Goal: Navigation & Orientation: Find specific page/section

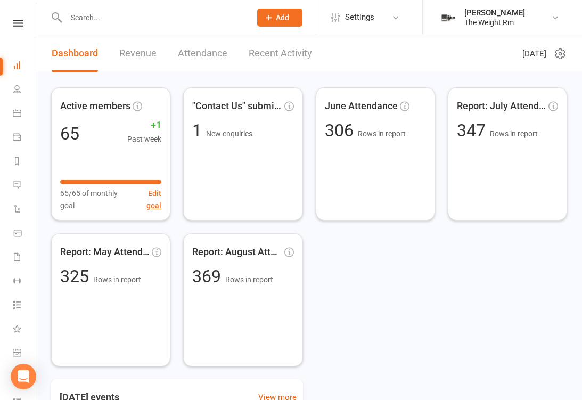
click at [275, 57] on link "Recent Activity" at bounding box center [280, 53] width 63 height 37
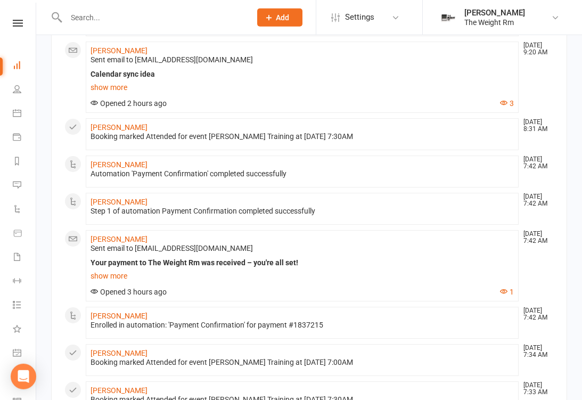
scroll to position [129, 0]
click at [13, 118] on link "Calendar" at bounding box center [25, 114] width 24 height 24
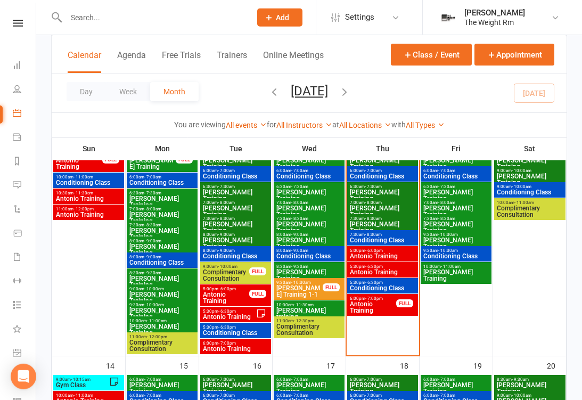
click at [366, 253] on span "Antonio Training" at bounding box center [382, 256] width 67 height 6
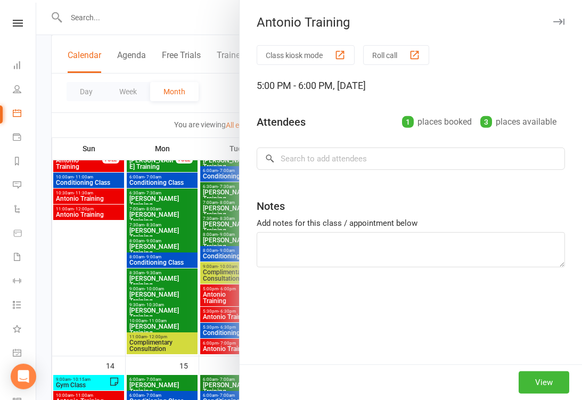
scroll to position [320, 0]
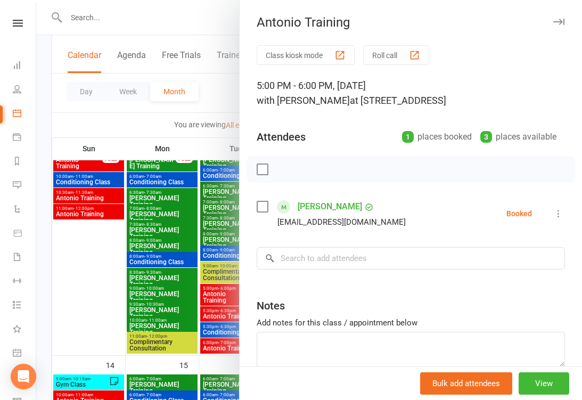
click at [195, 264] on div at bounding box center [309, 200] width 546 height 400
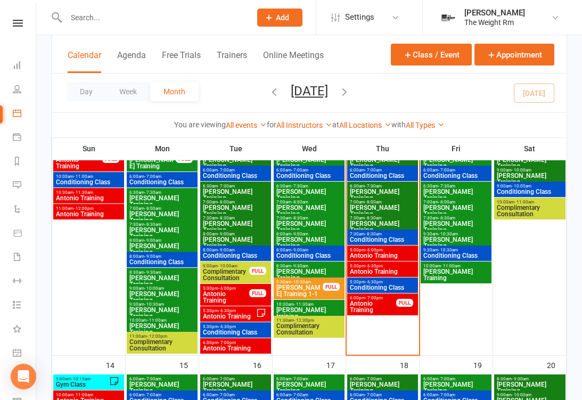
click at [373, 268] on span "Antonio Training" at bounding box center [382, 271] width 67 height 6
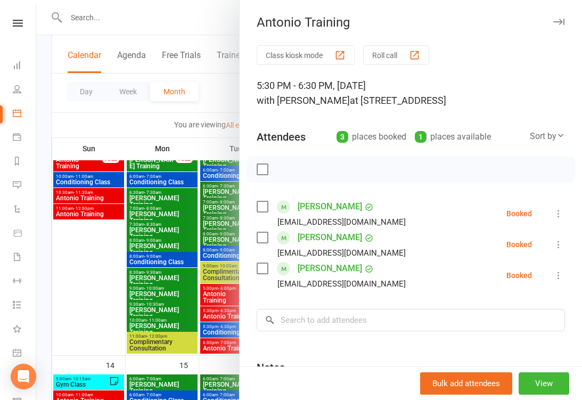
click at [211, 303] on div at bounding box center [309, 200] width 546 height 400
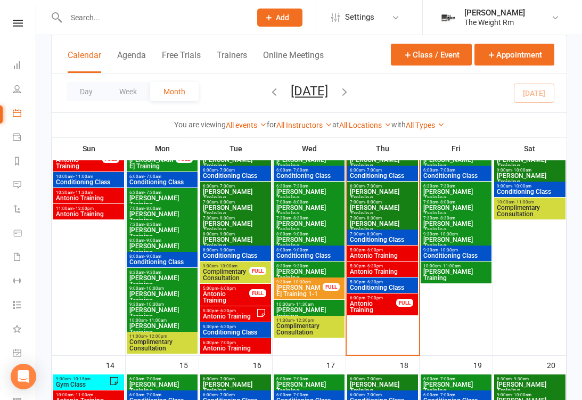
click at [369, 301] on span "Antonio Training" at bounding box center [372, 306] width 47 height 13
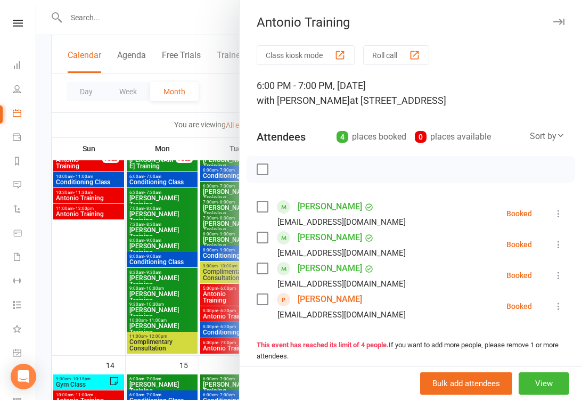
click at [198, 303] on div at bounding box center [309, 200] width 546 height 400
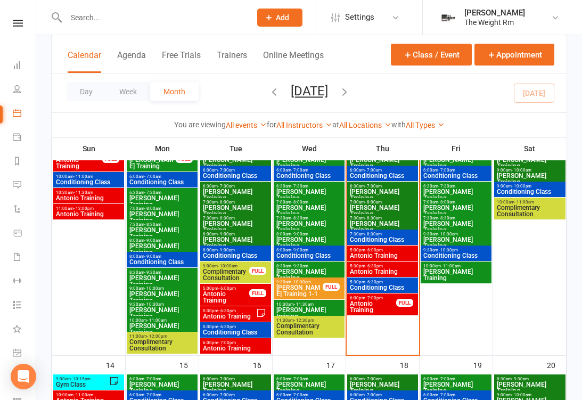
click at [372, 286] on span "Conditioning Class" at bounding box center [382, 287] width 67 height 6
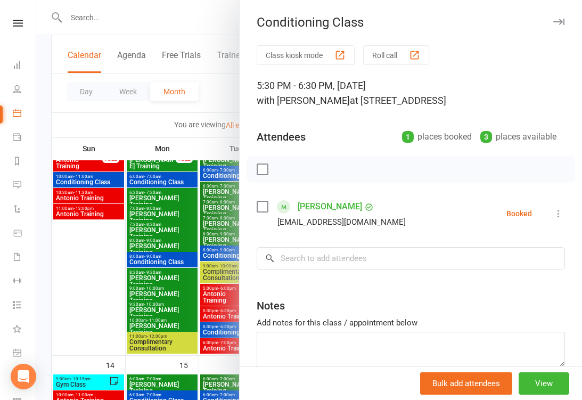
click at [199, 291] on div at bounding box center [309, 200] width 546 height 400
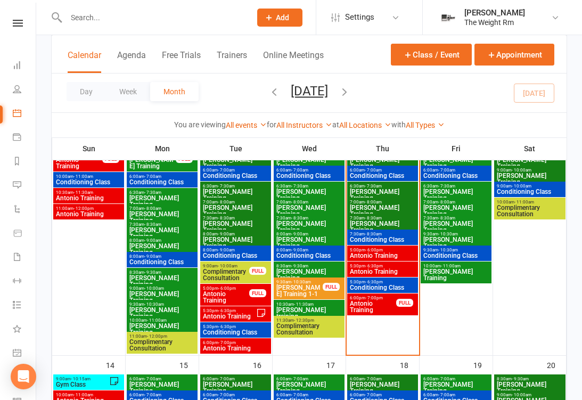
click at [375, 253] on span "Antonio Training" at bounding box center [382, 255] width 67 height 6
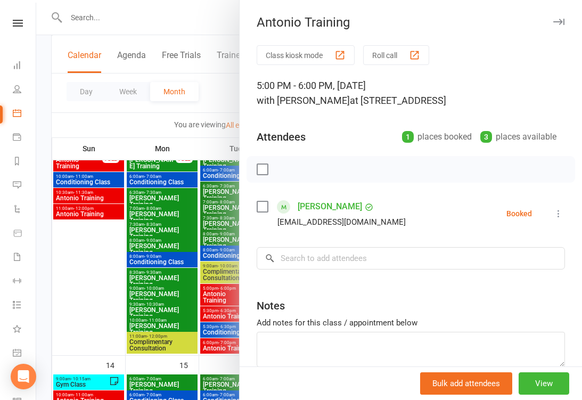
click at [172, 284] on div at bounding box center [309, 200] width 546 height 400
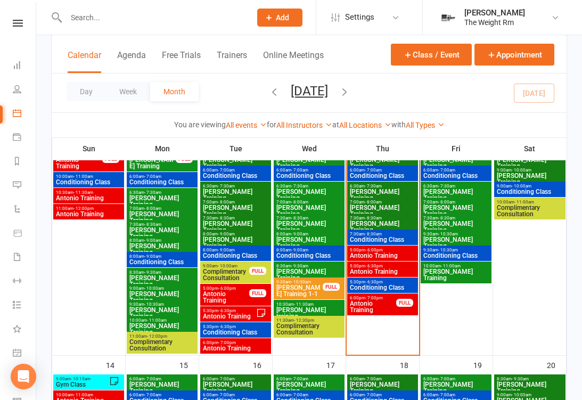
click at [10, 64] on li "Dashboard" at bounding box center [18, 66] width 36 height 24
click at [18, 63] on icon at bounding box center [17, 65] width 9 height 9
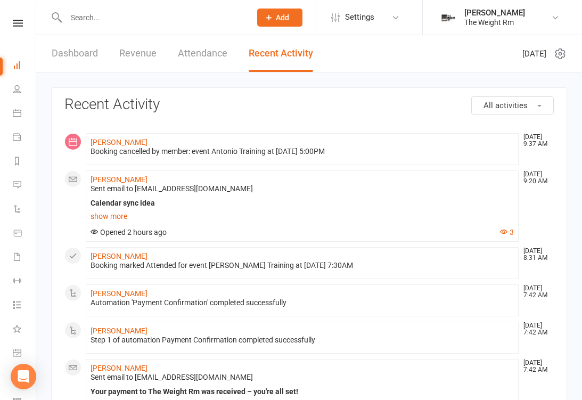
click at [15, 114] on icon at bounding box center [17, 113] width 9 height 9
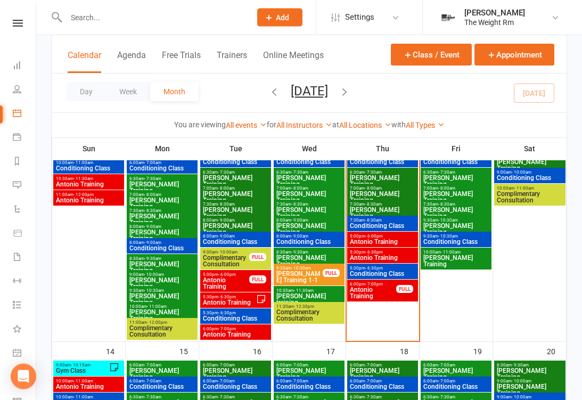
click at [376, 258] on span "Antonio Training" at bounding box center [382, 257] width 67 height 6
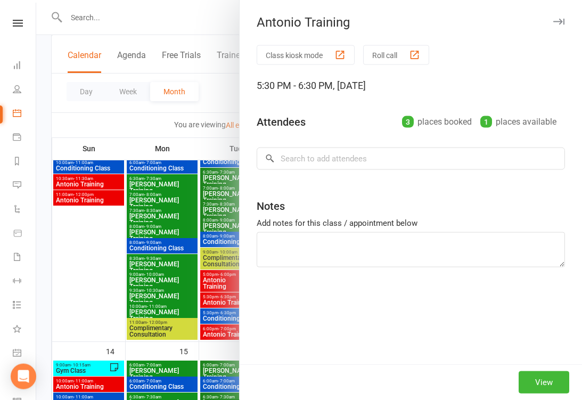
scroll to position [334, 0]
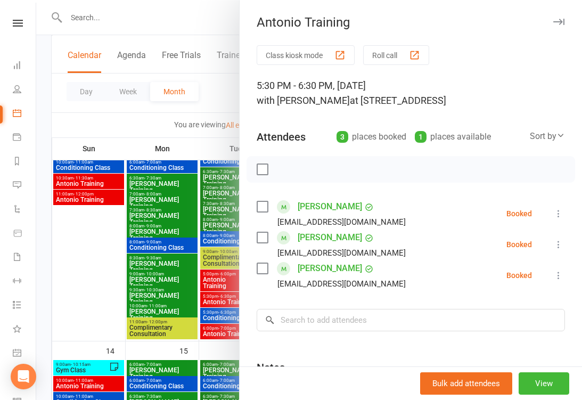
click at [164, 280] on div at bounding box center [309, 200] width 546 height 400
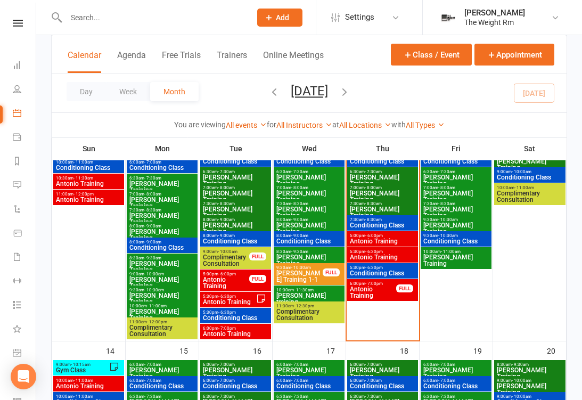
click at [383, 262] on div "5:30pm - 6:30pm Antonio Training" at bounding box center [382, 254] width 71 height 15
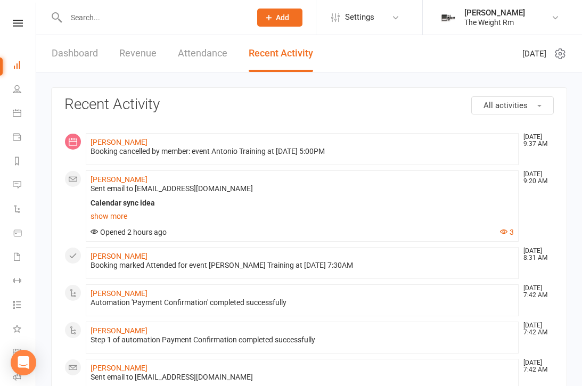
click at [22, 109] on link "Calendar" at bounding box center [25, 114] width 24 height 24
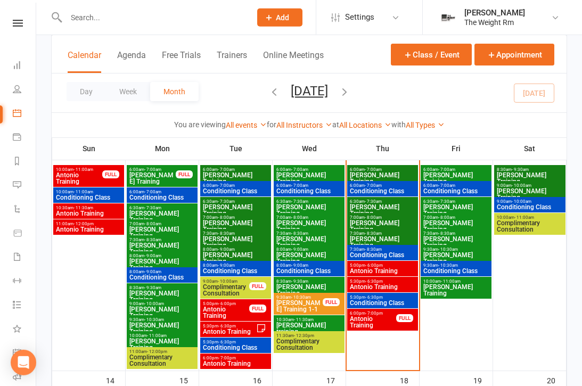
click at [375, 288] on span "Antonio Training" at bounding box center [382, 287] width 67 height 6
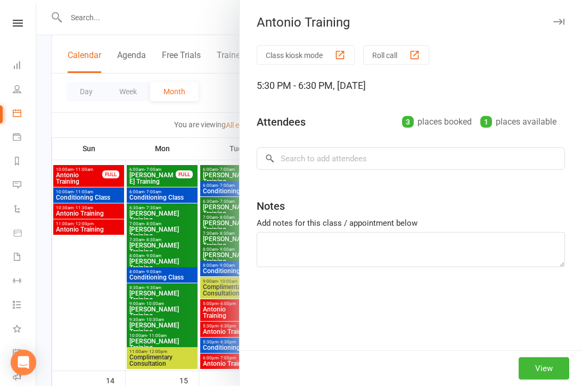
scroll to position [305, 0]
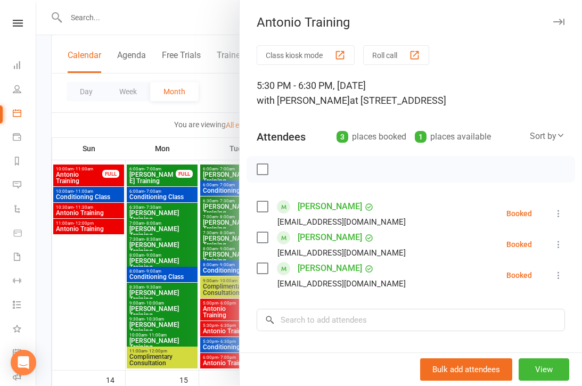
click at [192, 290] on div at bounding box center [309, 193] width 546 height 386
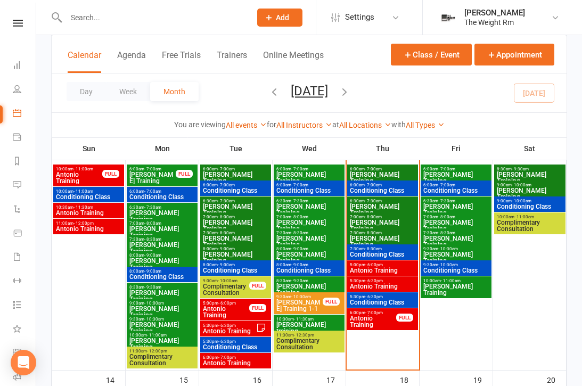
click at [376, 318] on span "Antonio Training" at bounding box center [372, 321] width 47 height 13
